Goal: Find specific page/section: Find specific page/section

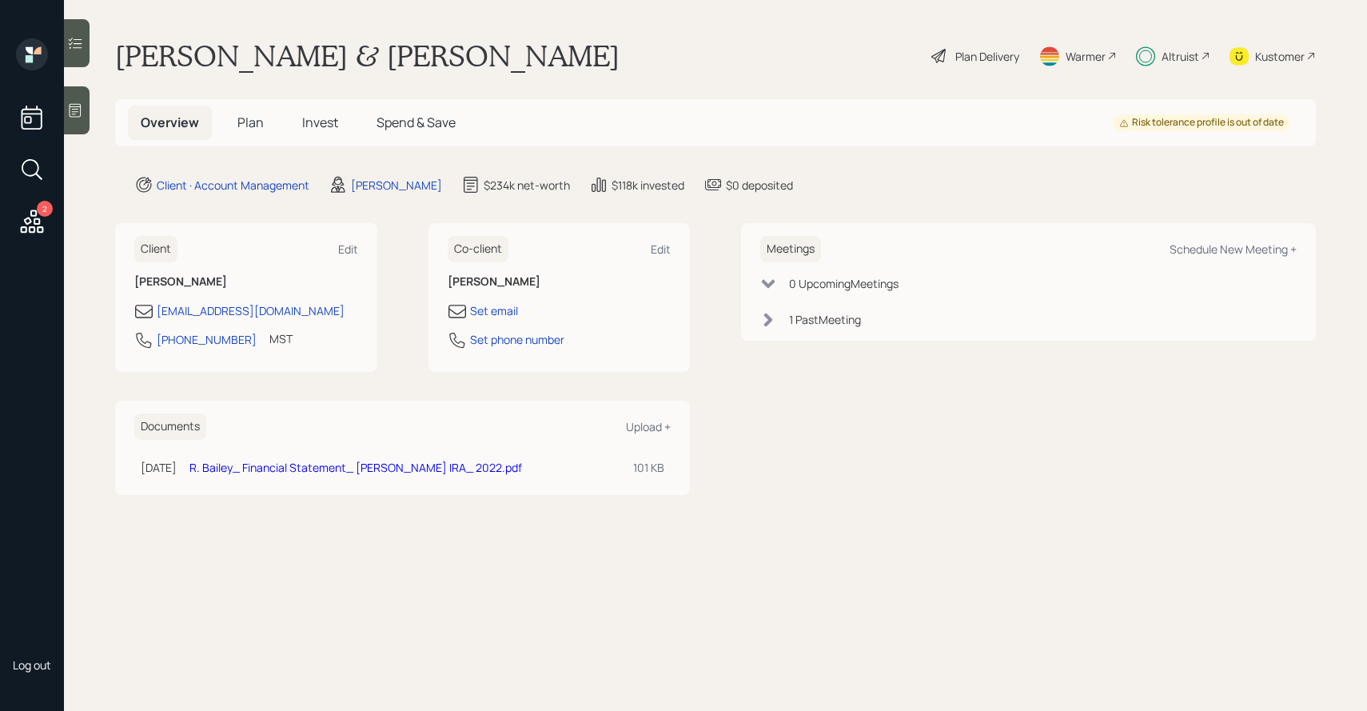
click at [331, 125] on span "Invest" at bounding box center [320, 123] width 36 height 18
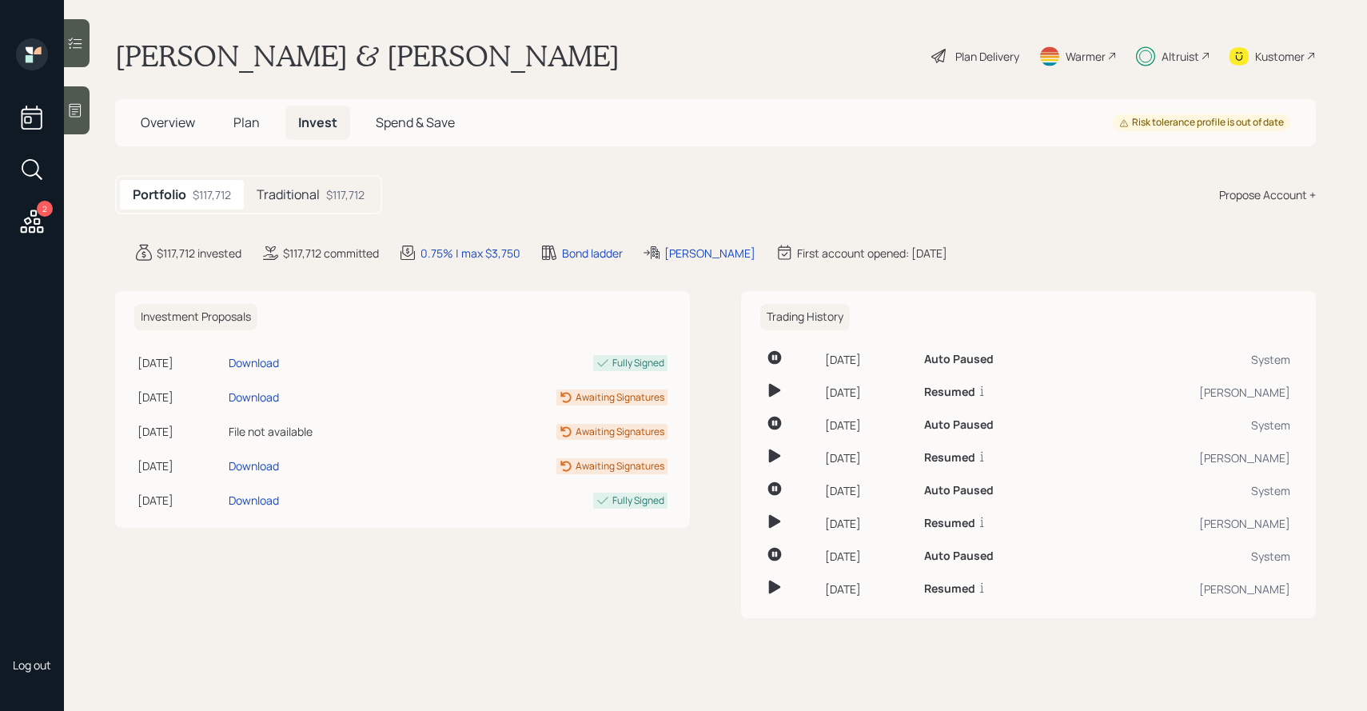
click at [322, 213] on div "Portfolio $117,712 Traditional $117,712" at bounding box center [248, 194] width 267 height 39
click at [318, 197] on h5 "Traditional" at bounding box center [288, 194] width 63 height 15
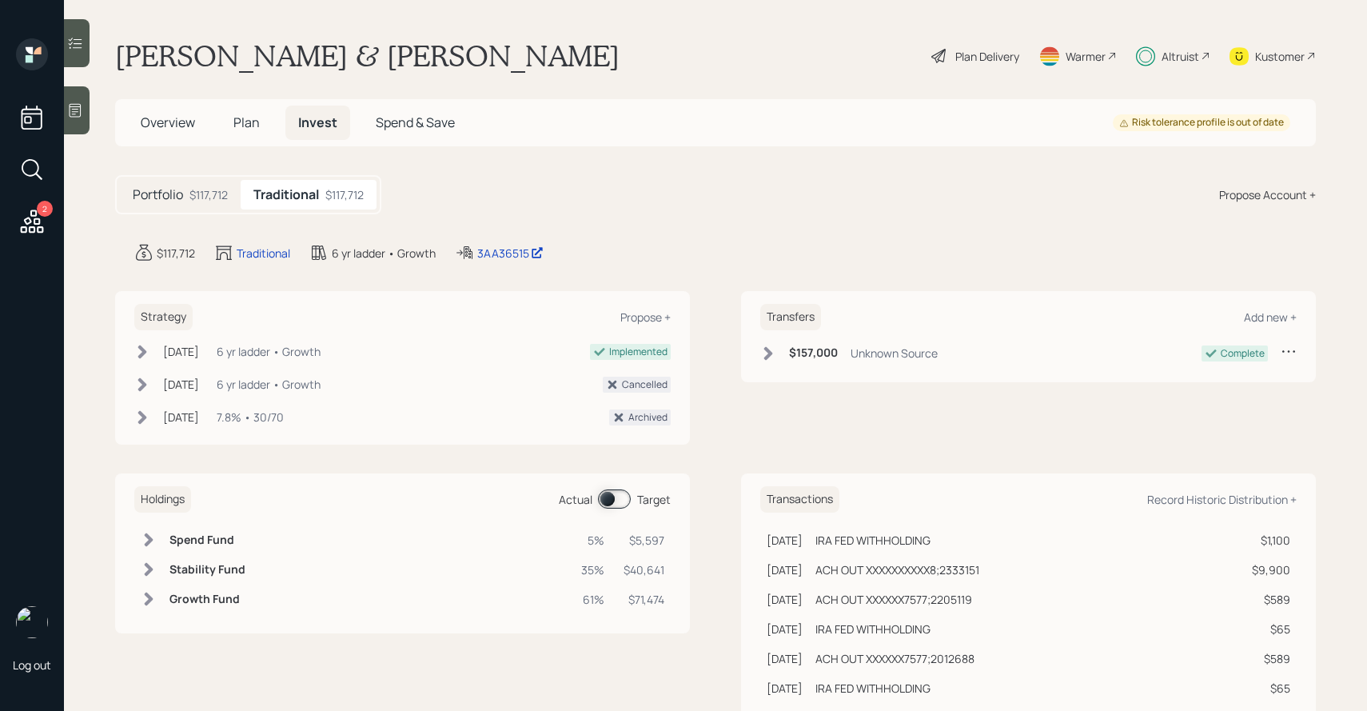
click at [619, 502] on span at bounding box center [614, 498] width 33 height 19
click at [619, 503] on span at bounding box center [614, 498] width 33 height 19
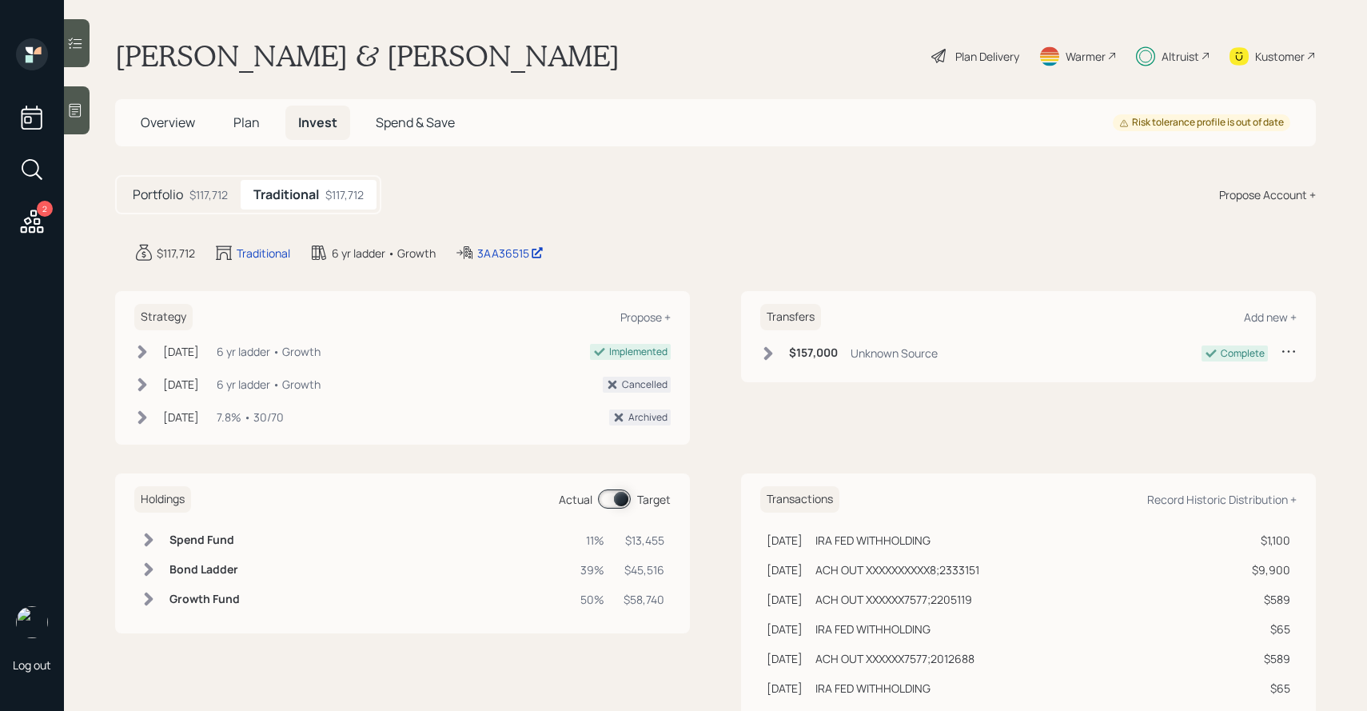
click at [619, 503] on span at bounding box center [614, 498] width 33 height 19
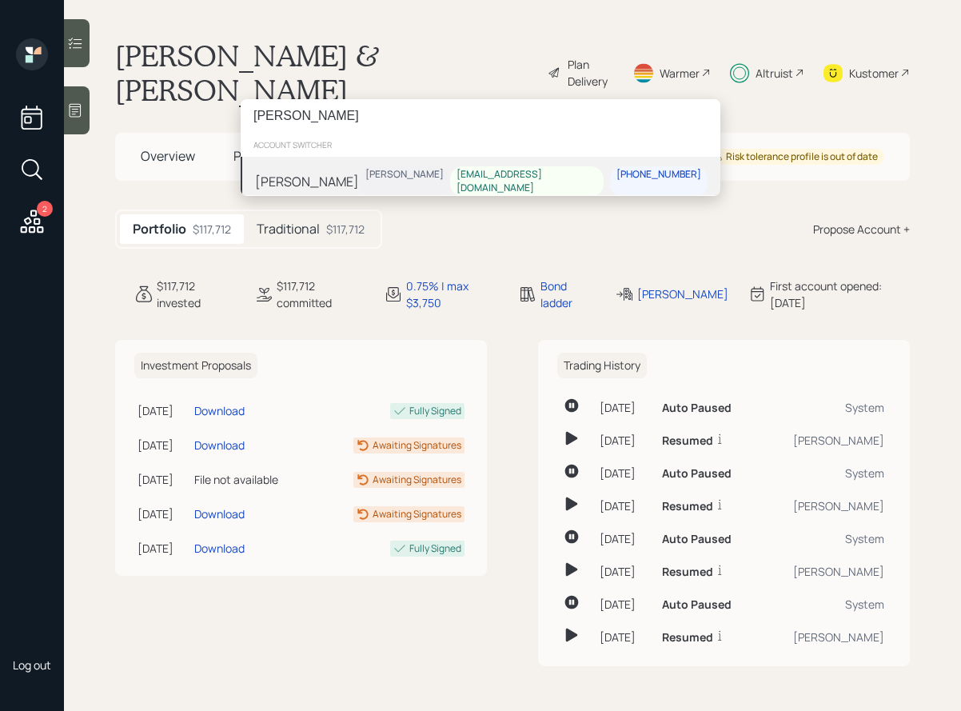
type input "[PERSON_NAME]"
